Goal: Transaction & Acquisition: Purchase product/service

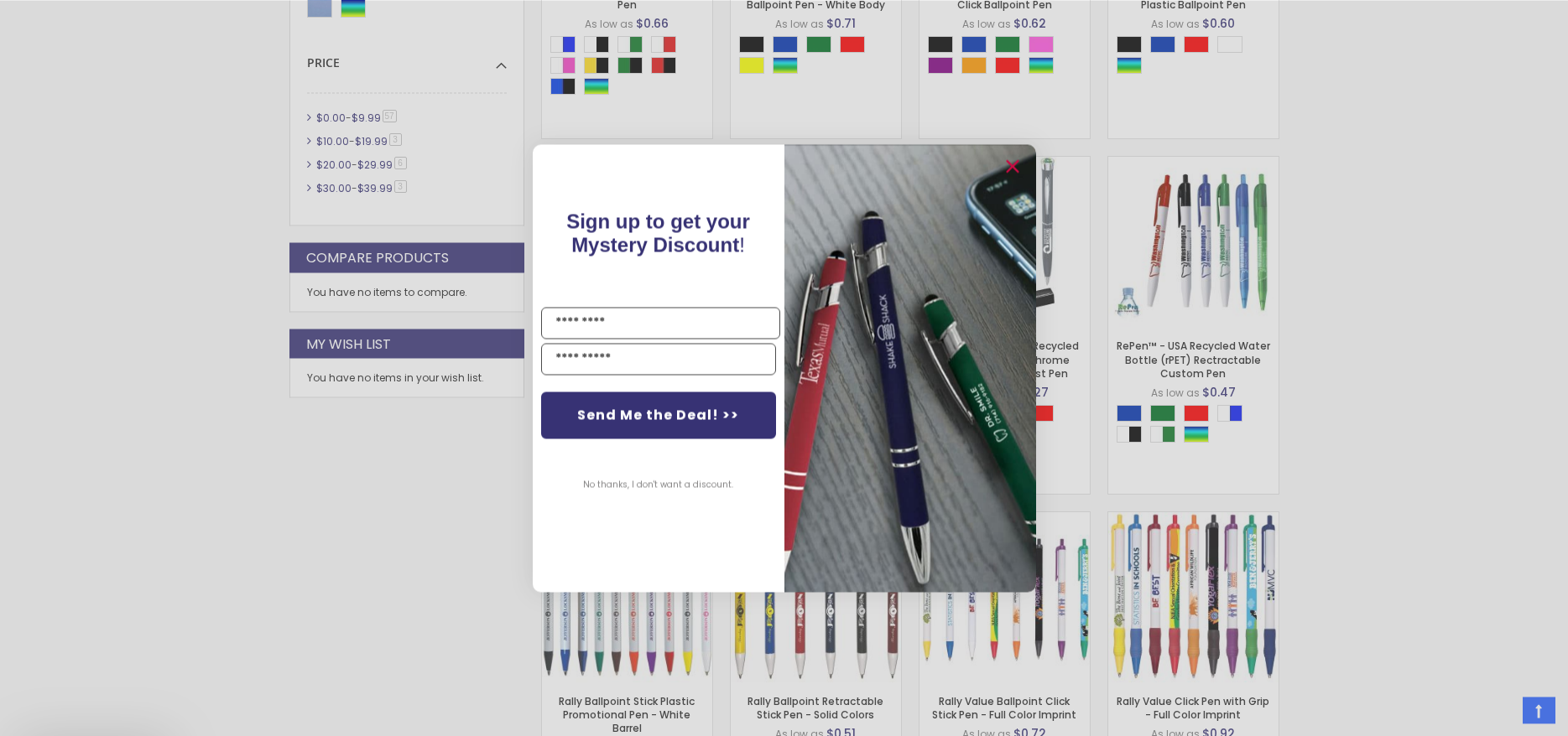
scroll to position [941, 0]
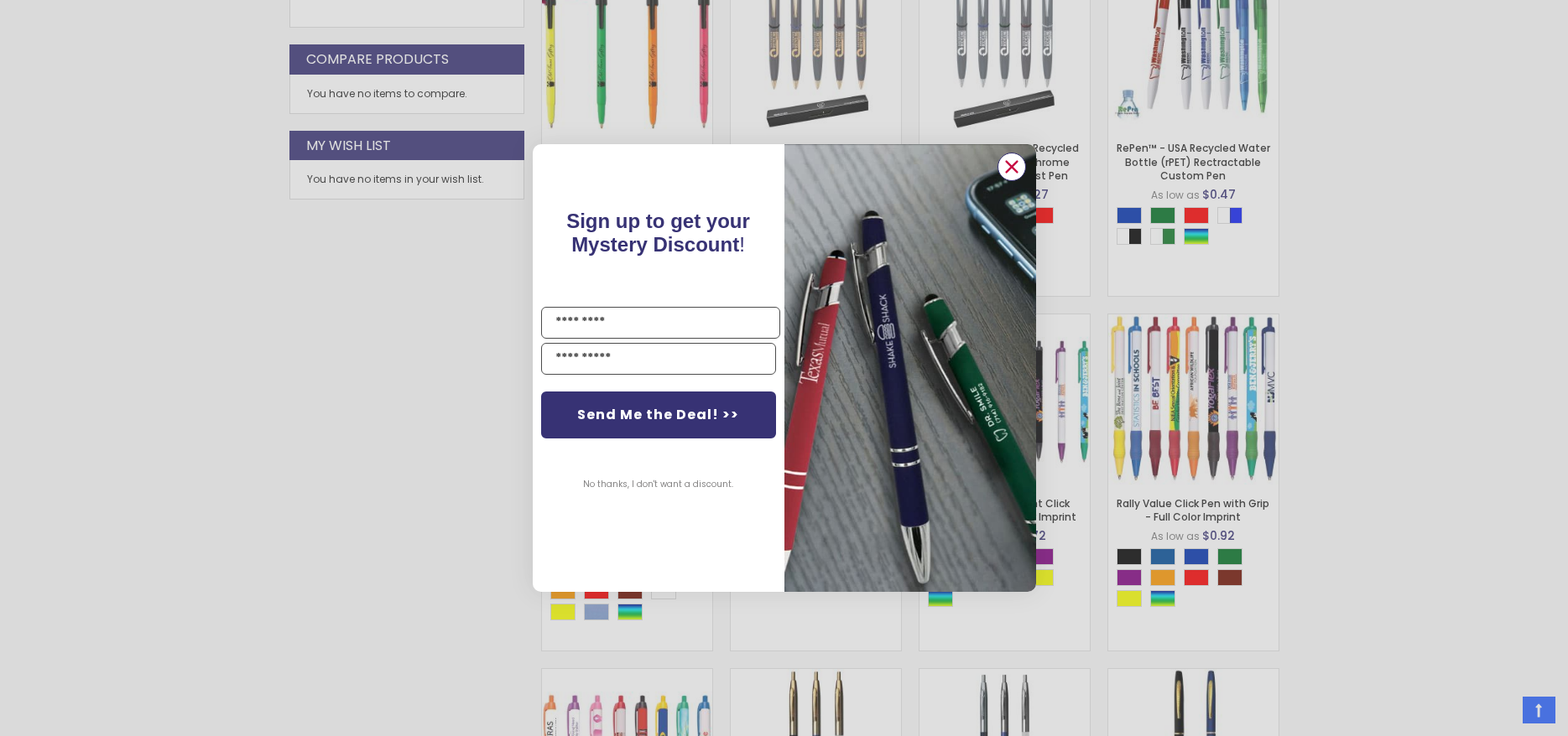
click at [1005, 164] on circle "Close dialog" at bounding box center [1010, 167] width 25 height 25
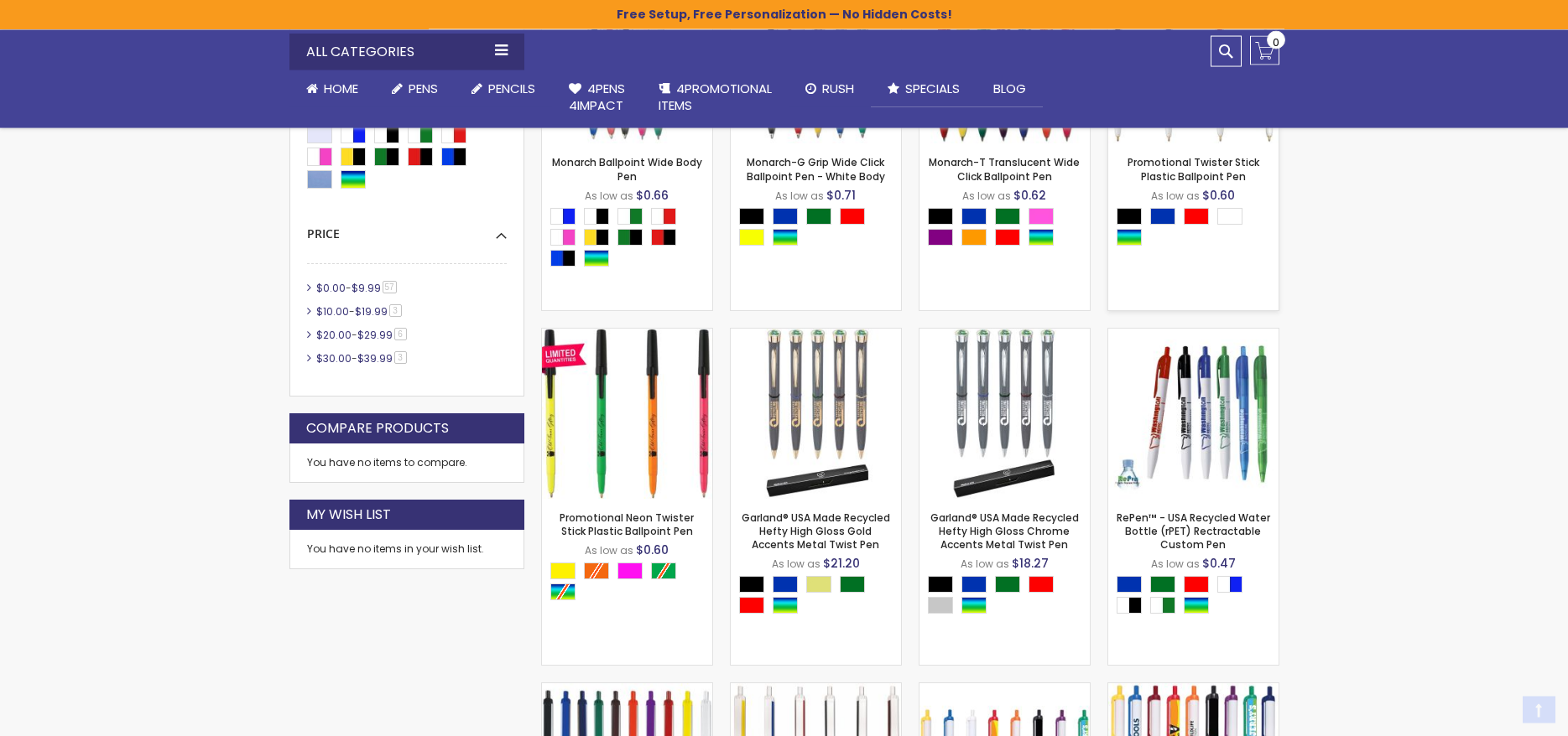
scroll to position [599, 0]
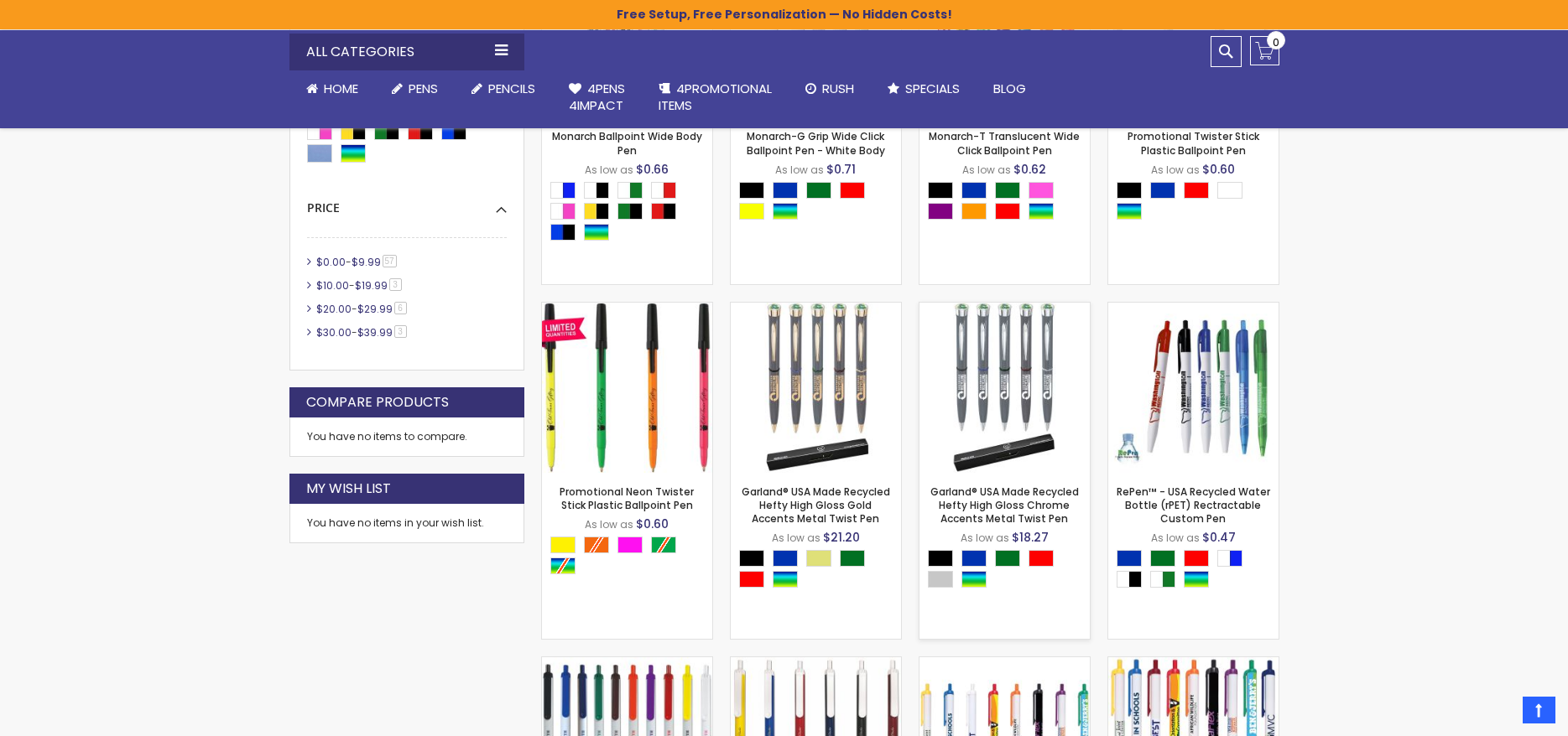
click at [996, 373] on img at bounding box center [1004, 388] width 170 height 170
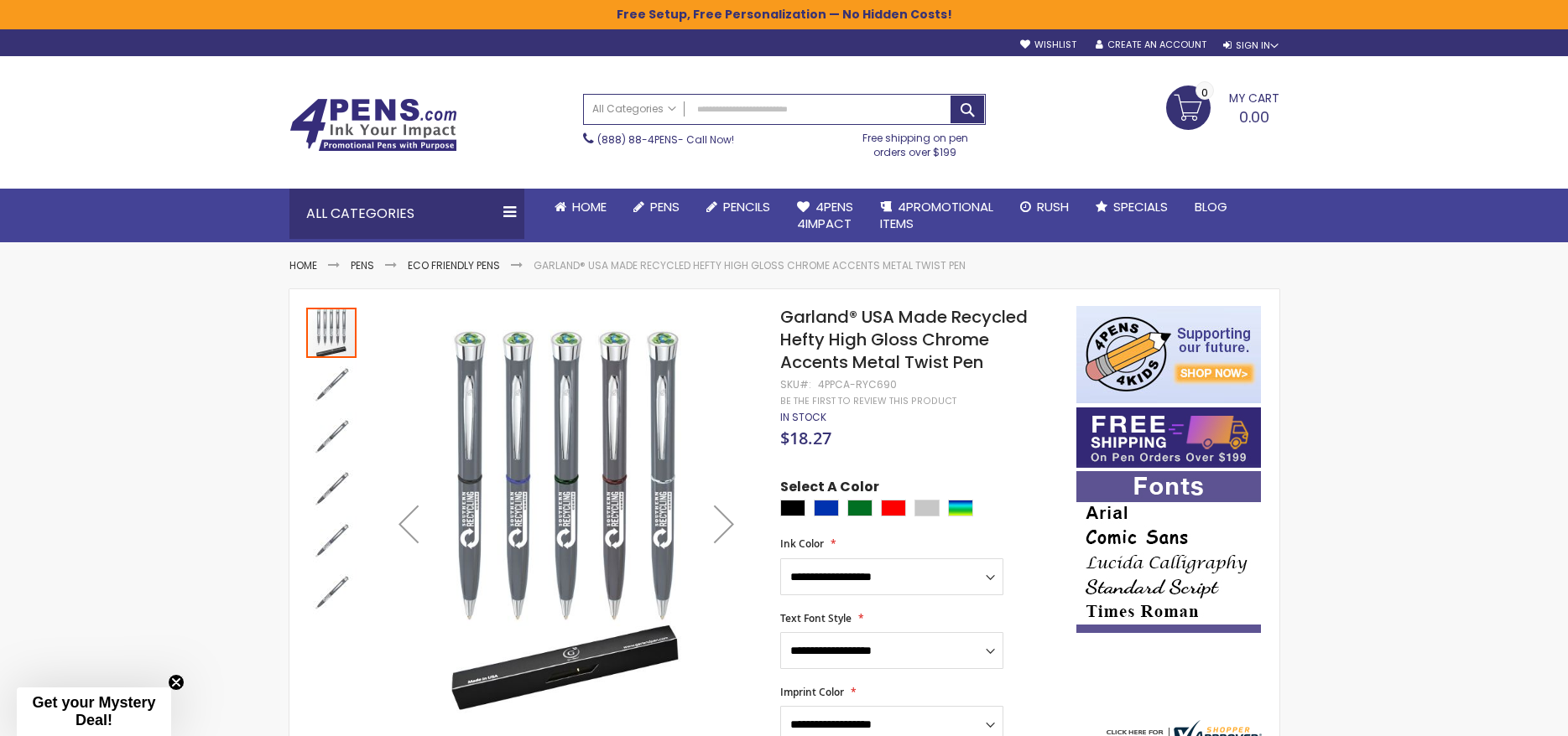
click at [327, 388] on img "Garland® USA Made Recycled Hefty High Gloss Chrome Accents Metal Twist Pen" at bounding box center [331, 385] width 51 height 51
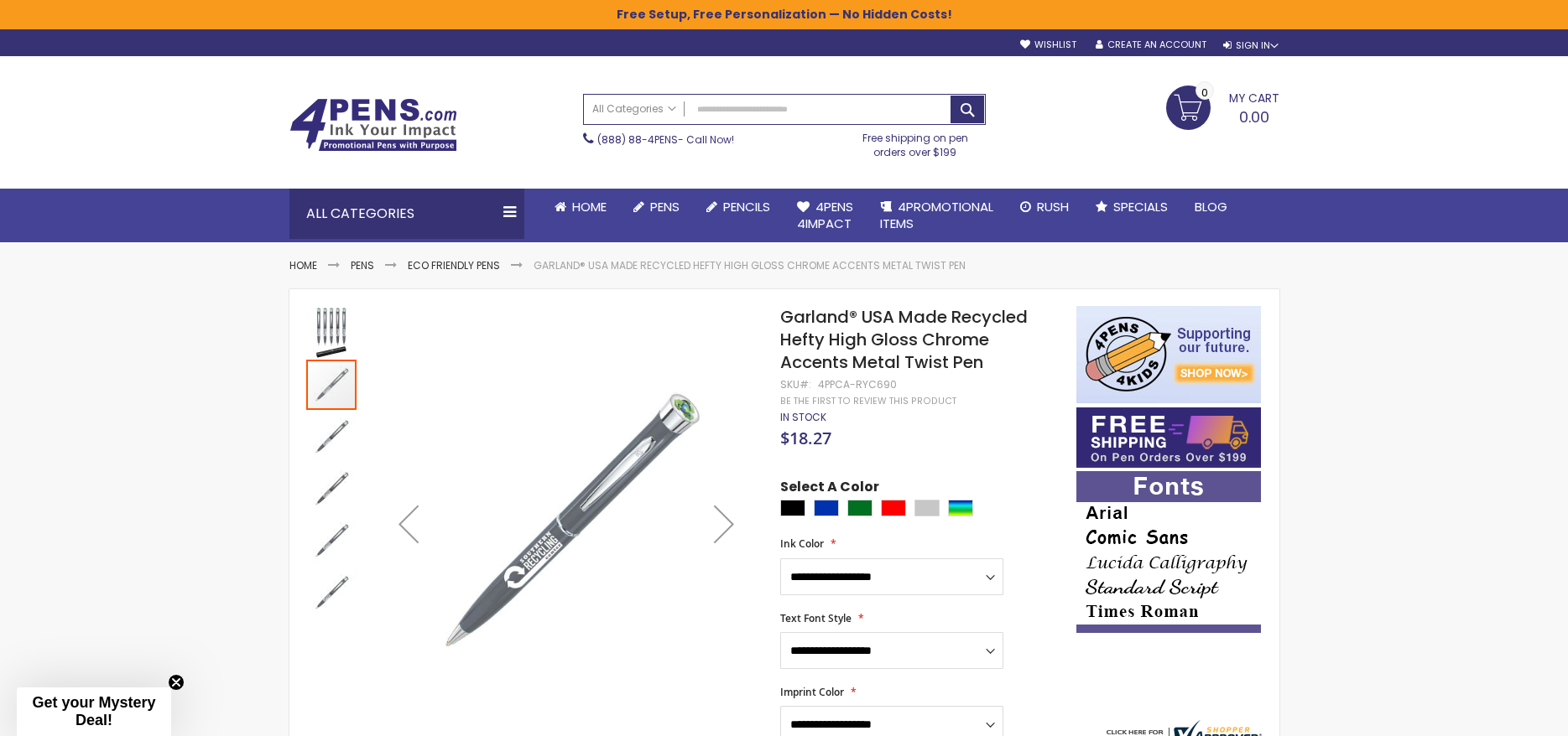
click at [339, 438] on img "Garland® USA Made Recycled Hefty High Gloss Chrome Accents Metal Twist Pen" at bounding box center [331, 436] width 51 height 51
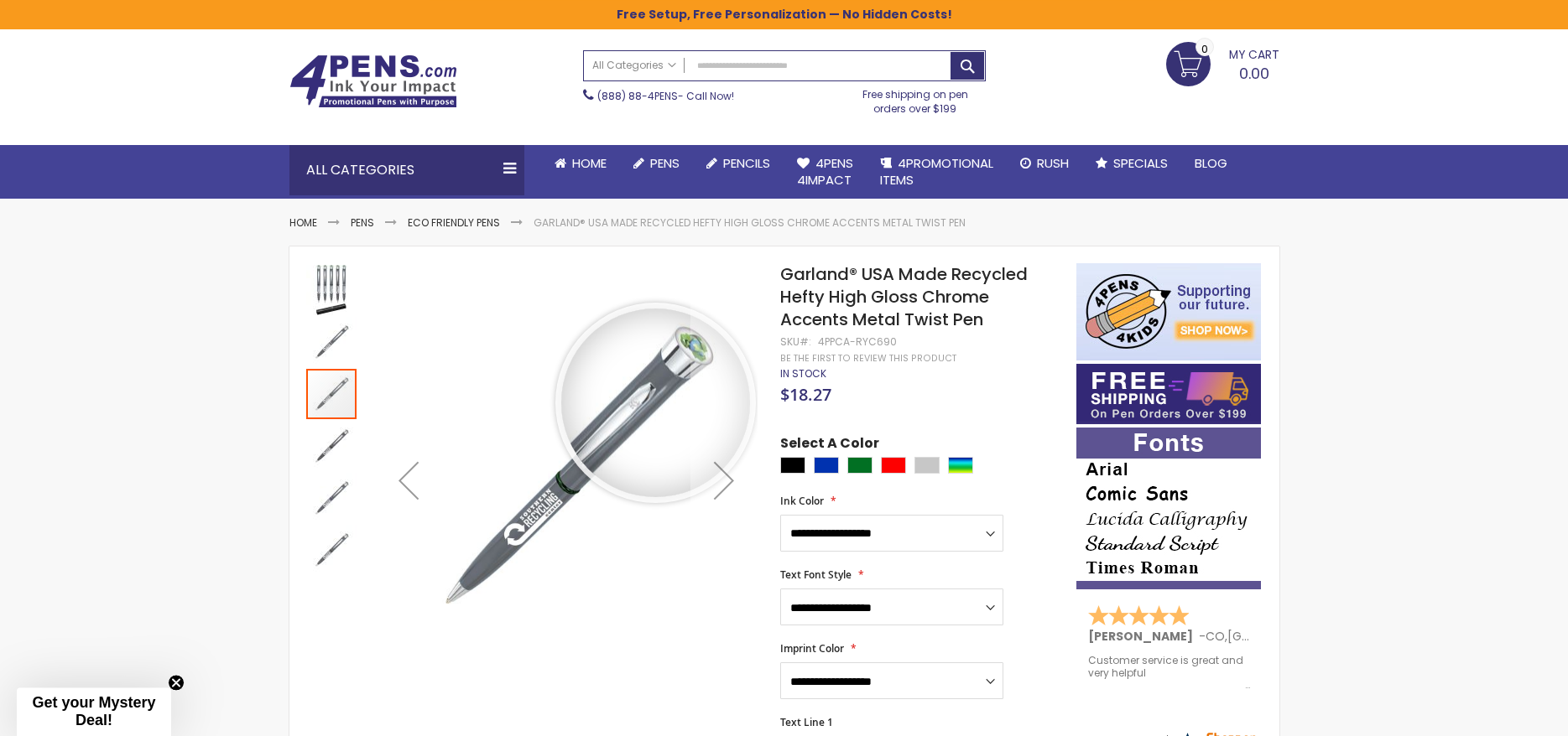
scroll to position [85, 0]
